Goal: Find specific page/section: Find specific page/section

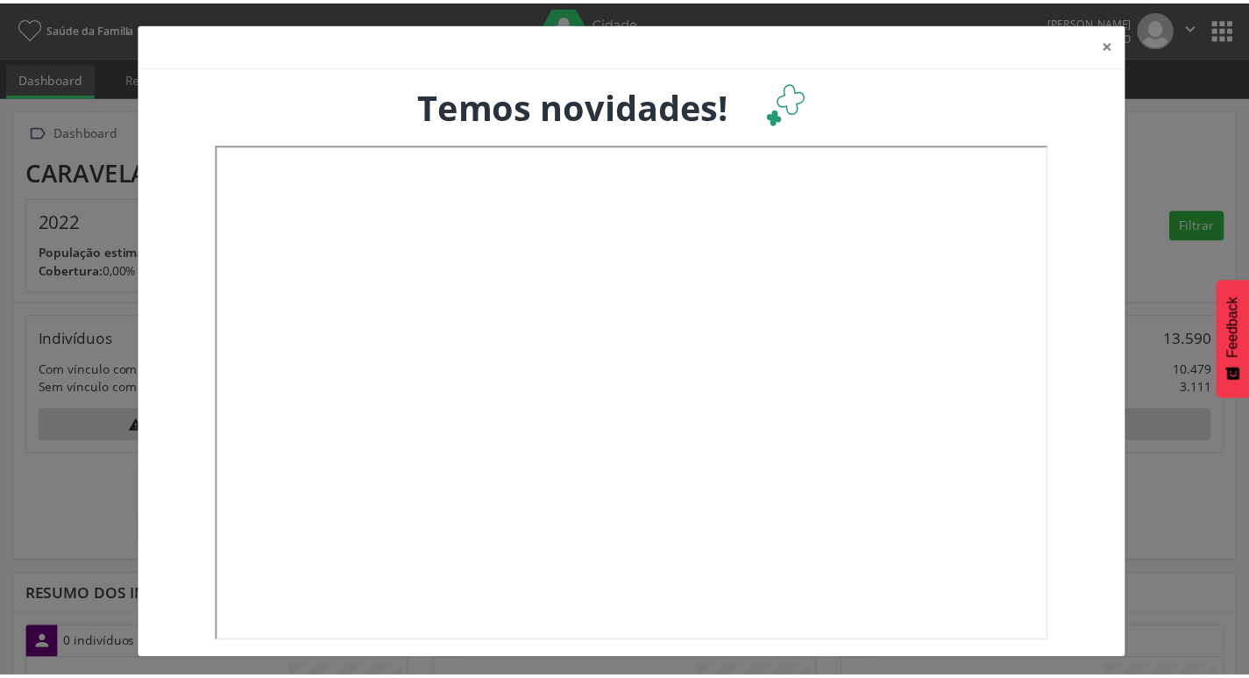
scroll to position [291, 412]
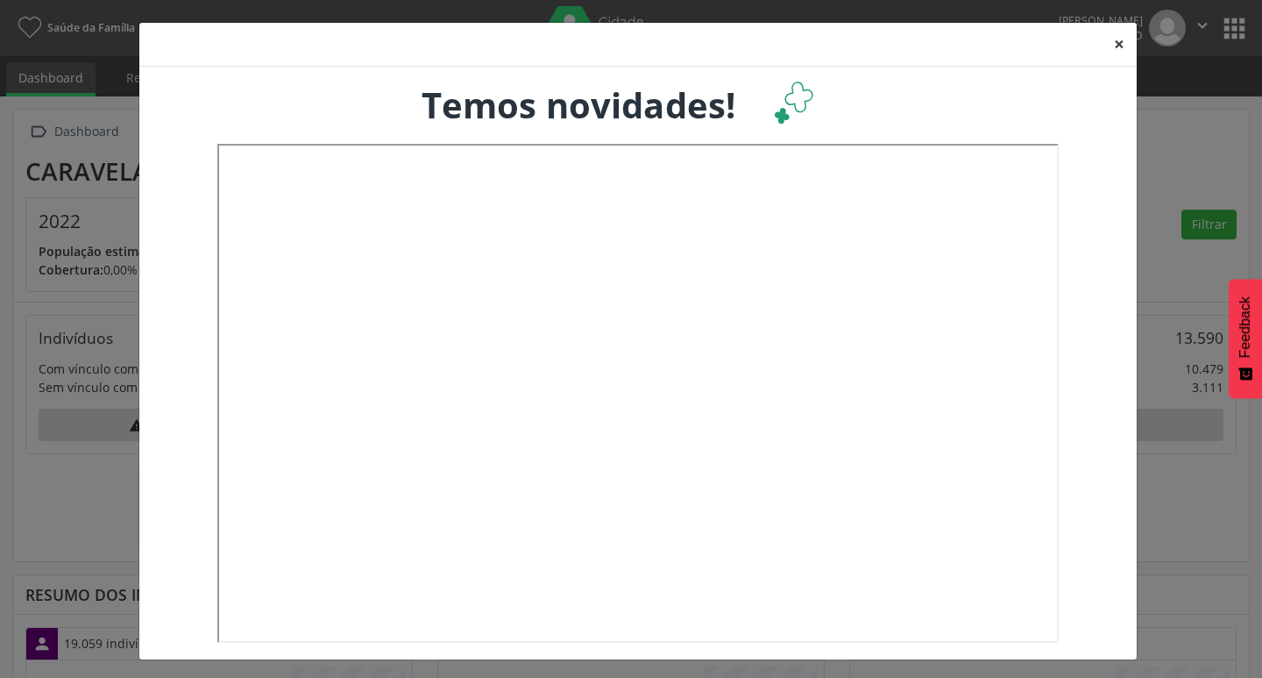
click at [1110, 39] on button "×" at bounding box center [1119, 44] width 35 height 43
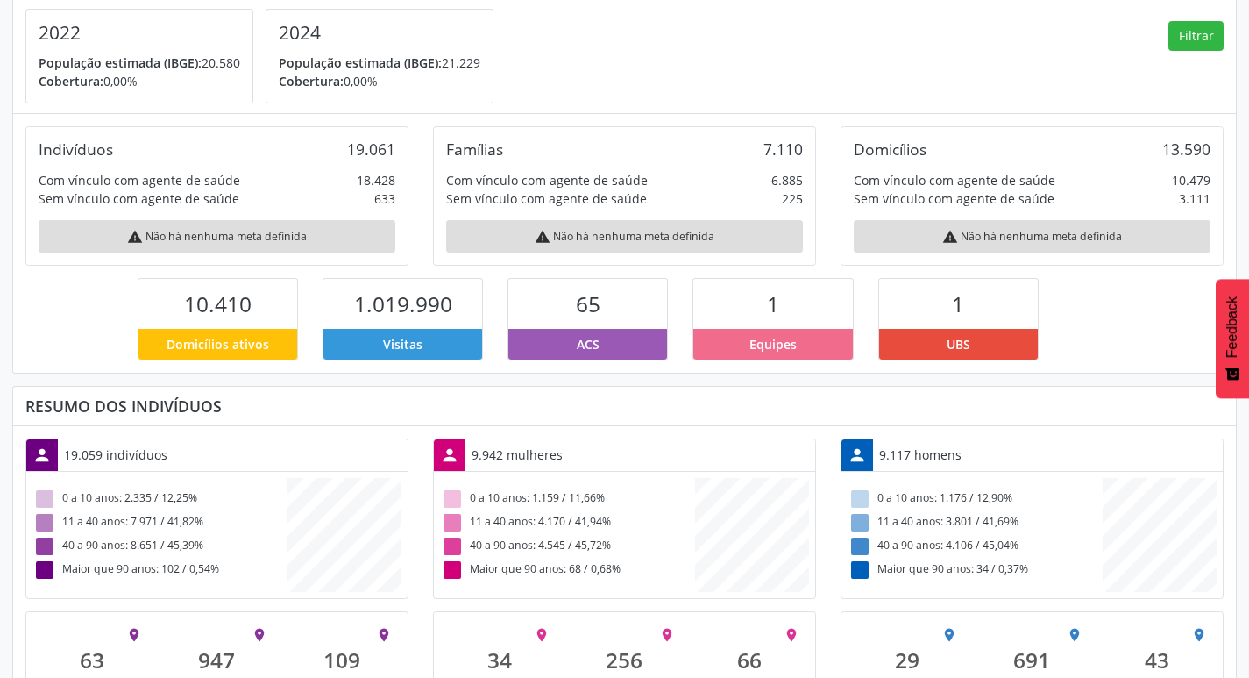
scroll to position [0, 0]
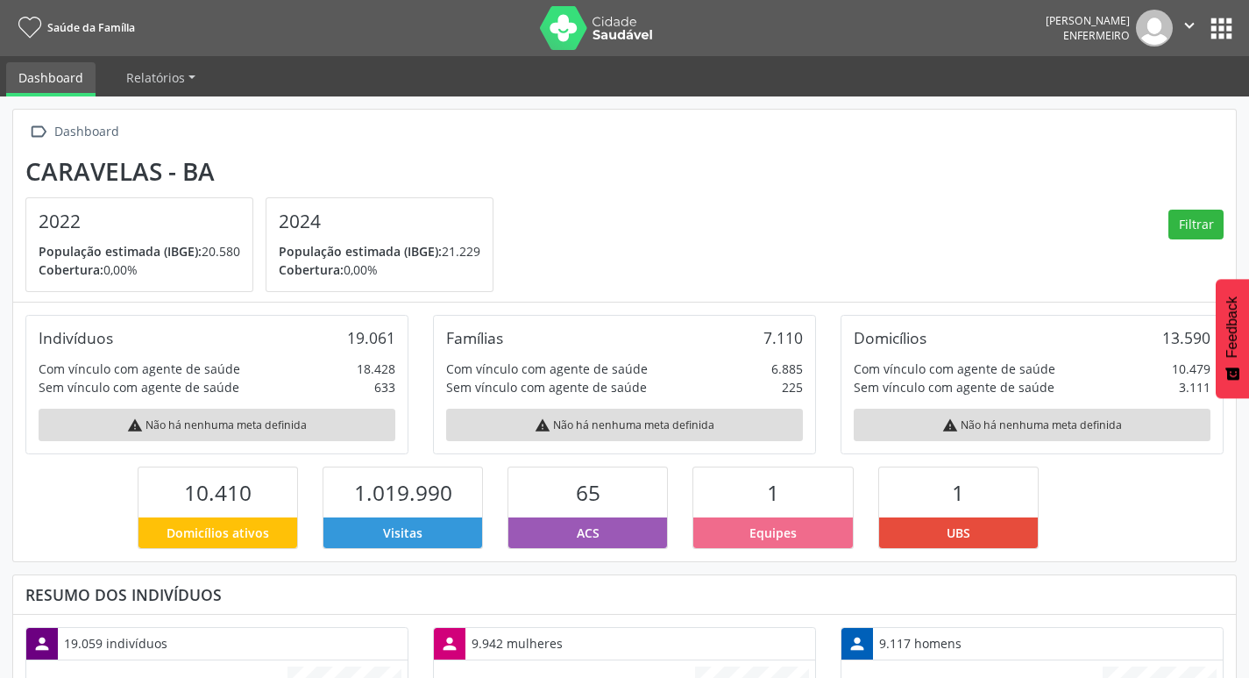
click at [1238, 11] on nav "Saúde da Família [PERSON_NAME] Enfermeiro  Configurações Sair apps" at bounding box center [624, 28] width 1249 height 56
click at [1235, 15] on button "apps" at bounding box center [1221, 28] width 31 height 31
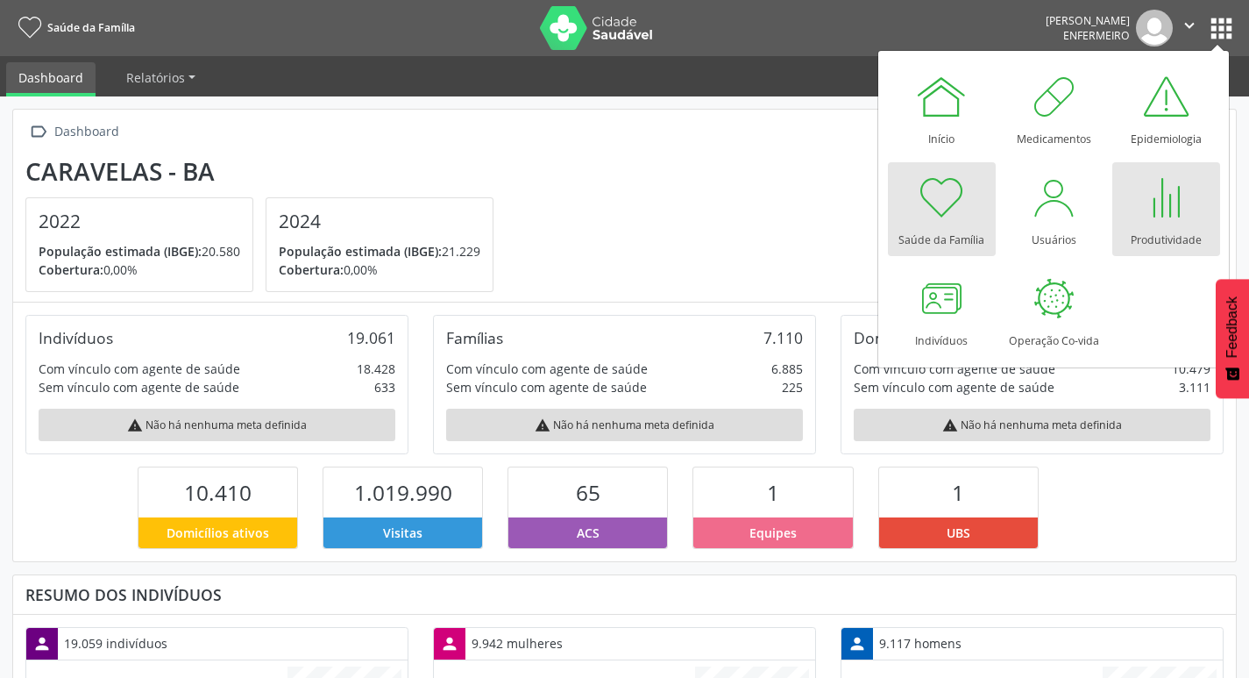
click at [1152, 200] on div at bounding box center [1165, 197] width 53 height 53
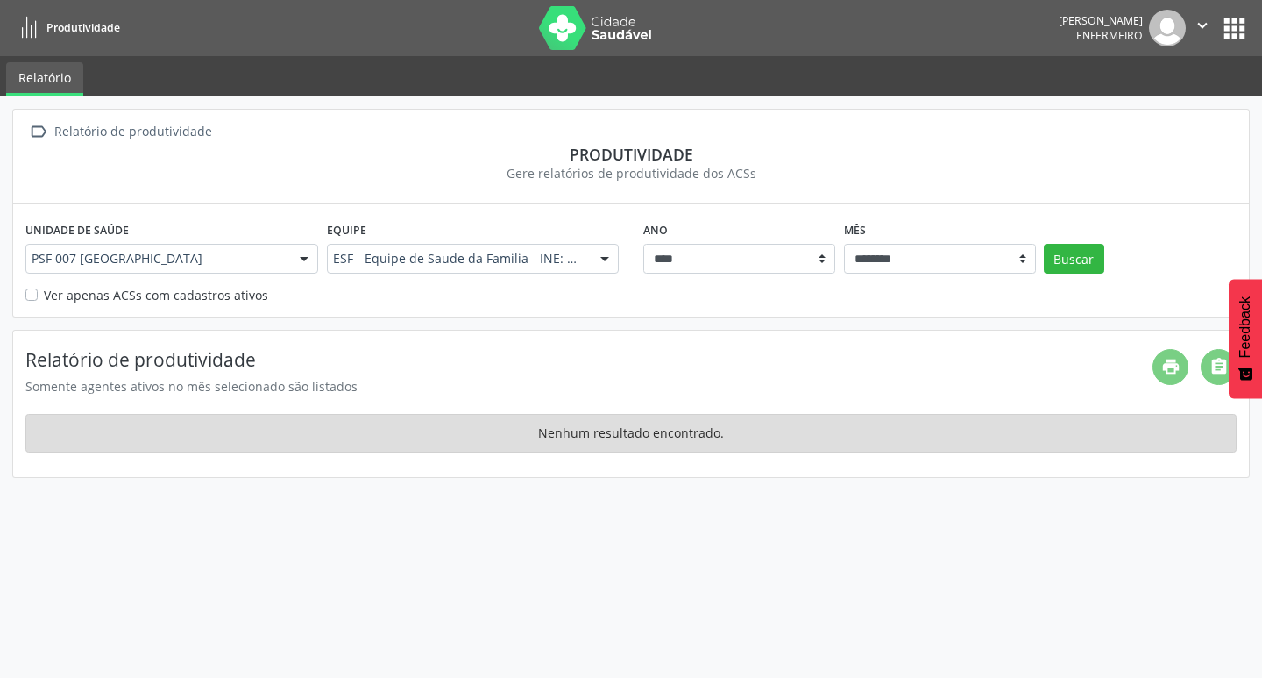
click at [125, 299] on label "Ver apenas ACSs com cadastros ativos" at bounding box center [156, 295] width 224 height 18
click at [1054, 263] on button "Buscar" at bounding box center [1074, 259] width 60 height 30
click at [1026, 261] on select "******** ****** ***** ***** **** ***** ***** ********* *******" at bounding box center [940, 259] width 192 height 30
select select "**"
click at [844, 244] on select "******** ****** ***** ***** **** ***** ***** ********* *******" at bounding box center [940, 259] width 192 height 30
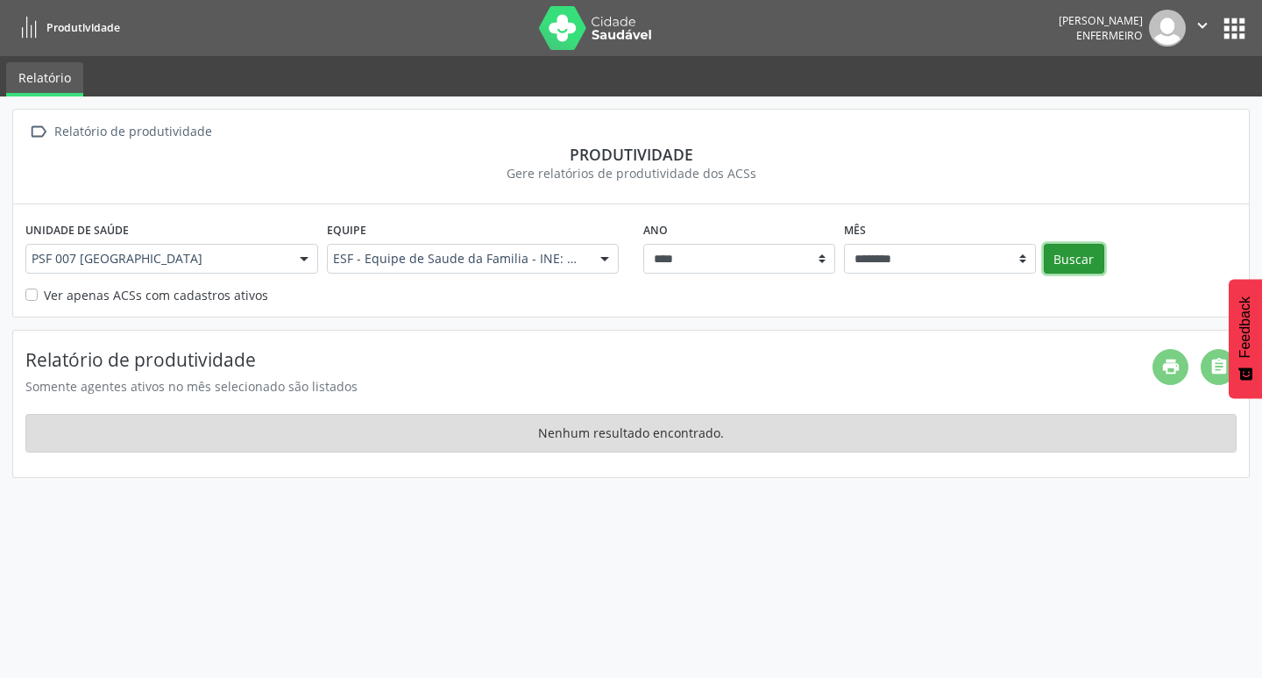
click at [1055, 265] on button "Buscar" at bounding box center [1074, 259] width 60 height 30
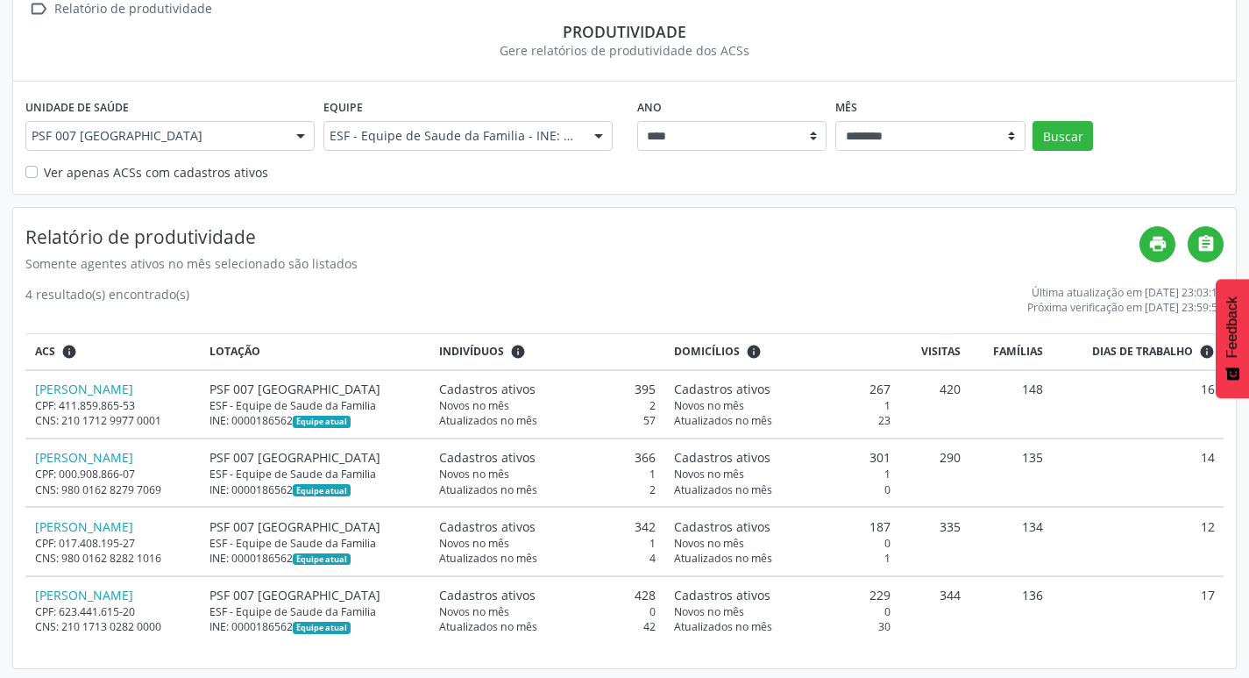
scroll to position [126, 0]
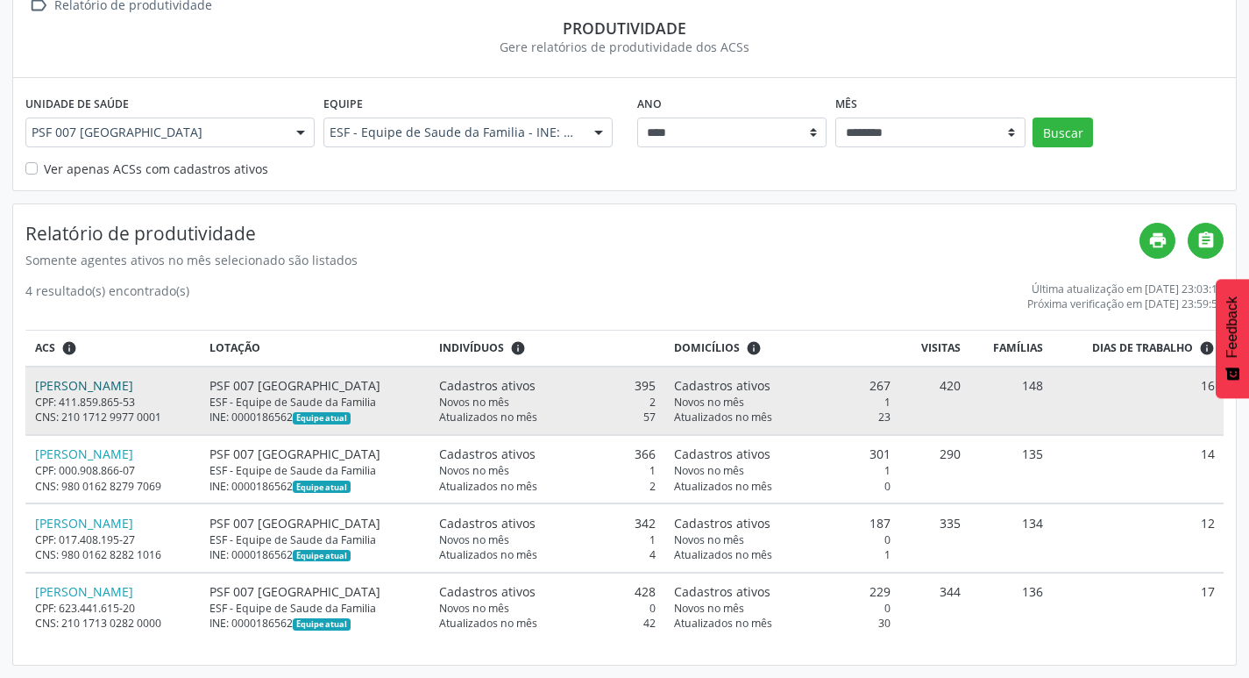
click at [132, 386] on link "Irinea Lima Santos" at bounding box center [84, 385] width 98 height 17
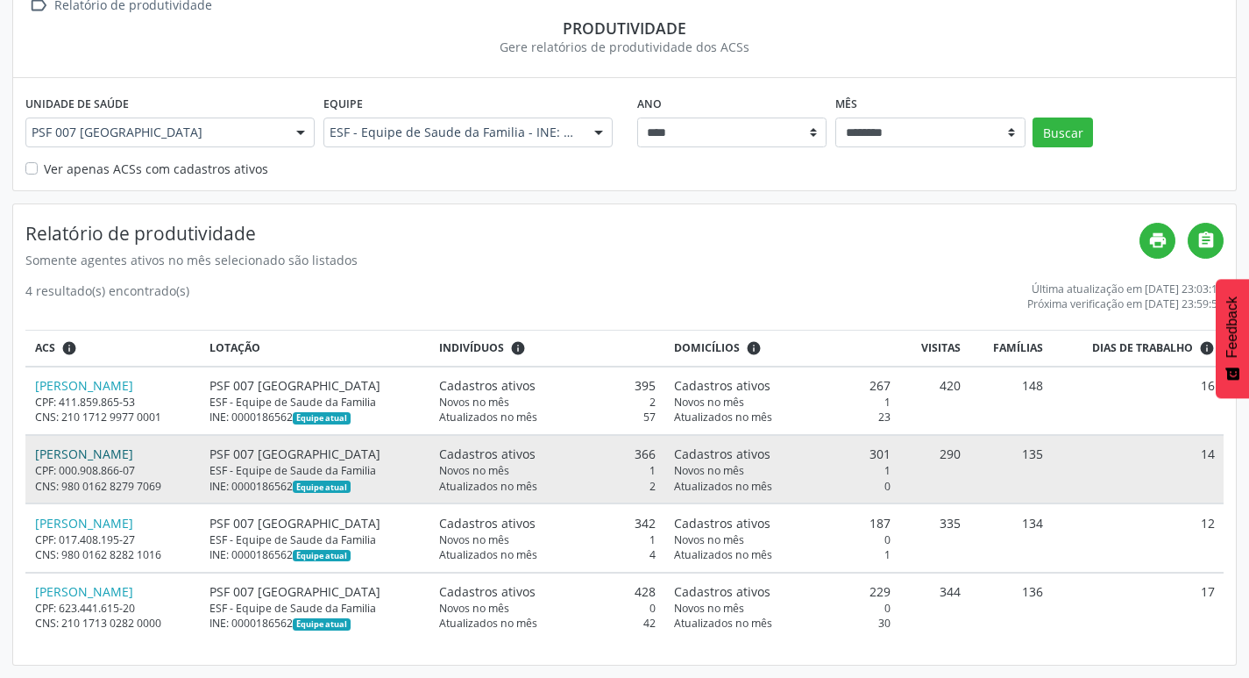
click at [89, 458] on link "Lilian Aparecida Silva Sanches" at bounding box center [84, 453] width 98 height 17
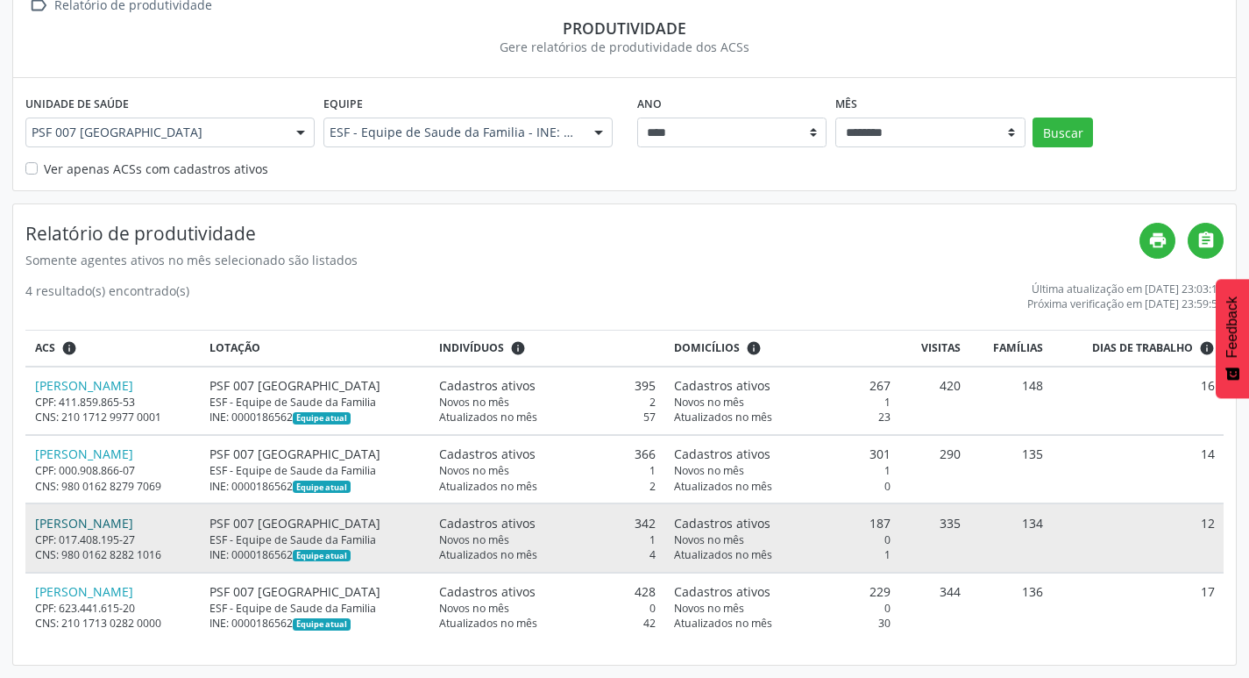
click at [90, 524] on link "Marcus Vinicius Santos Pereira" at bounding box center [84, 523] width 98 height 17
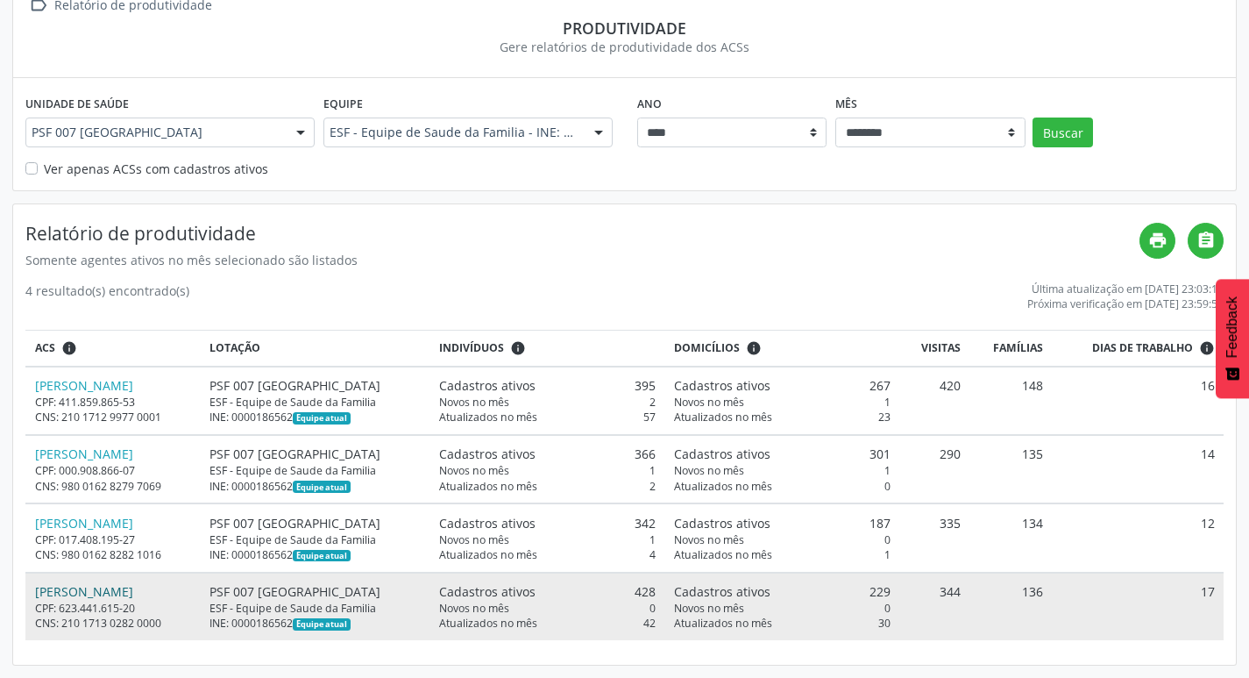
click at [133, 589] on link "Maria da Paz Mendes da Silva" at bounding box center [84, 591] width 98 height 17
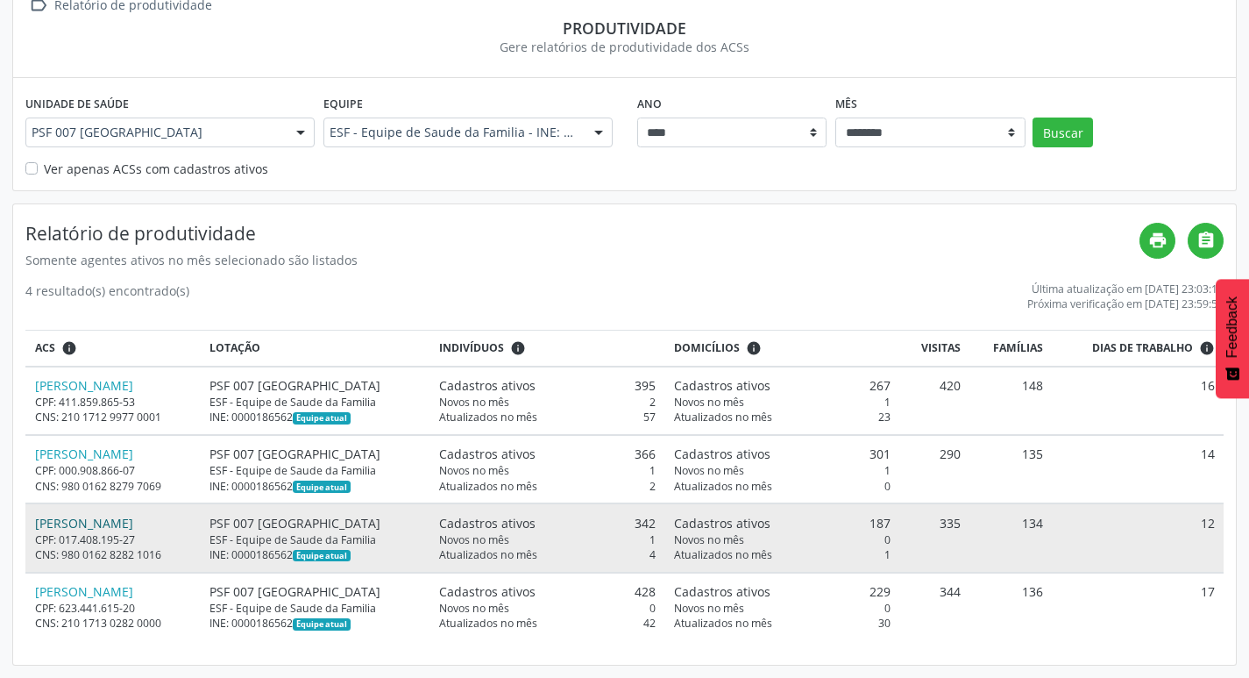
click at [118, 522] on link "Marcus Vinicius Santos Pereira" at bounding box center [84, 523] width 98 height 17
